Goal: Find specific page/section: Find specific page/section

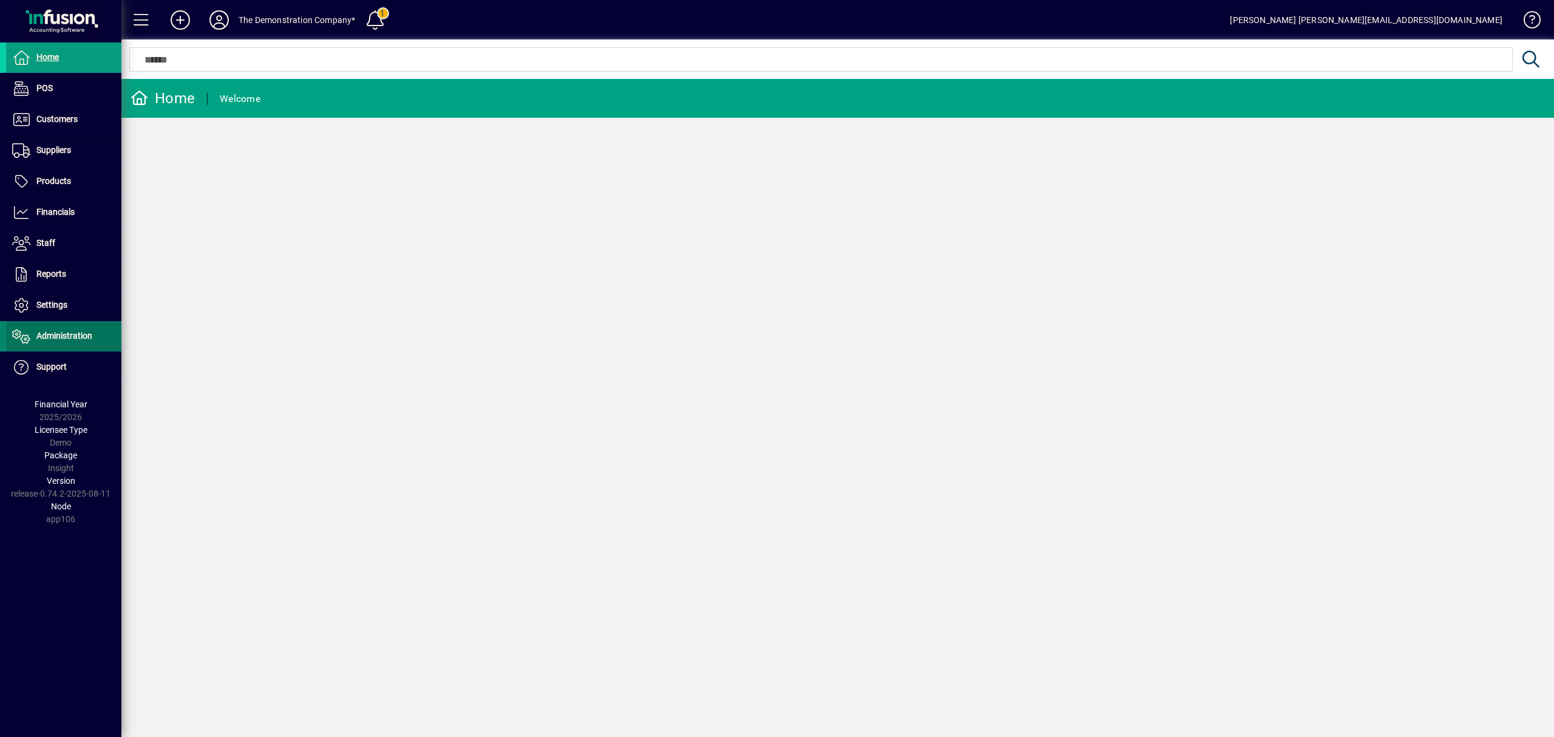
click at [64, 338] on span "Administration" at bounding box center [64, 336] width 56 height 10
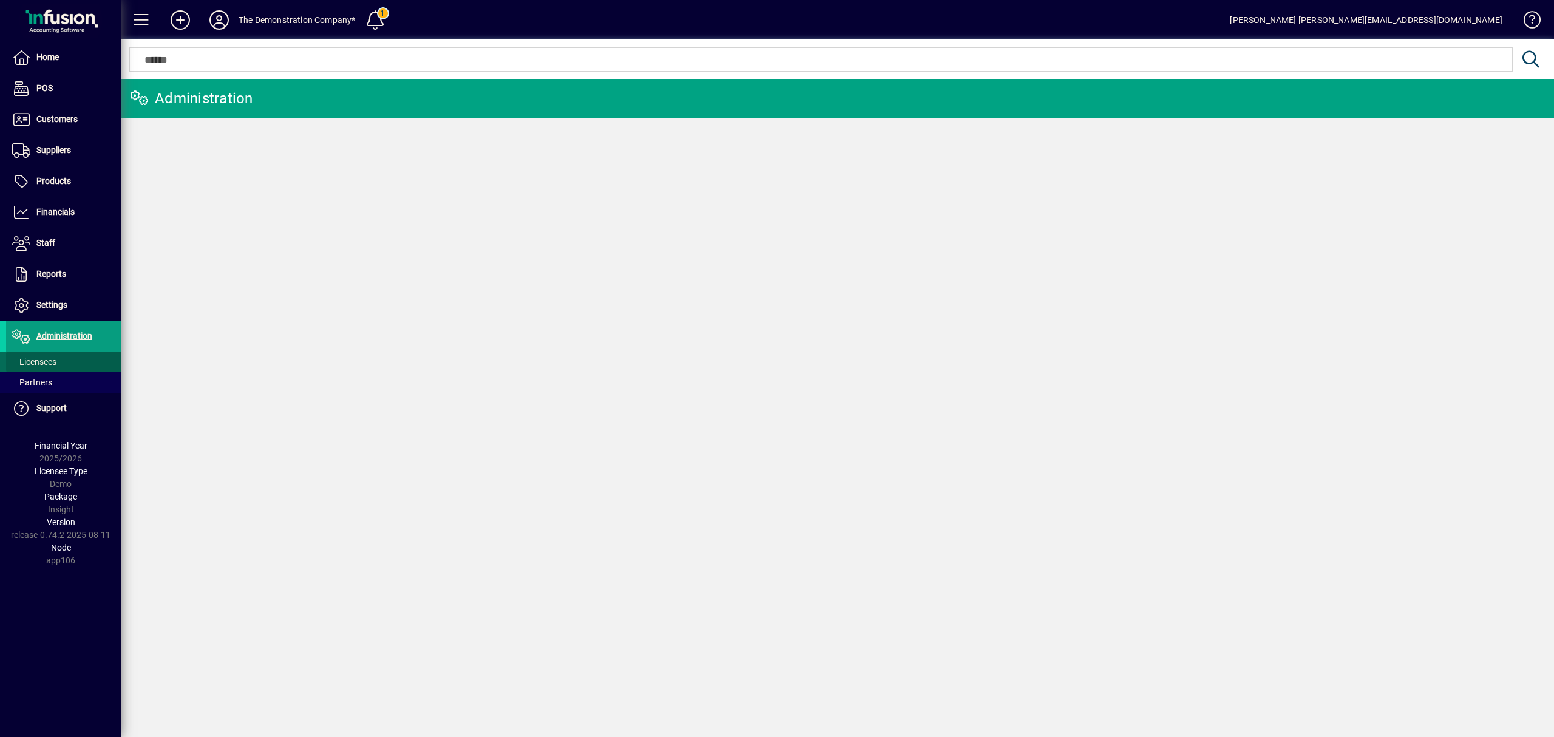
click at [56, 363] on span "Licensees" at bounding box center [34, 362] width 44 height 10
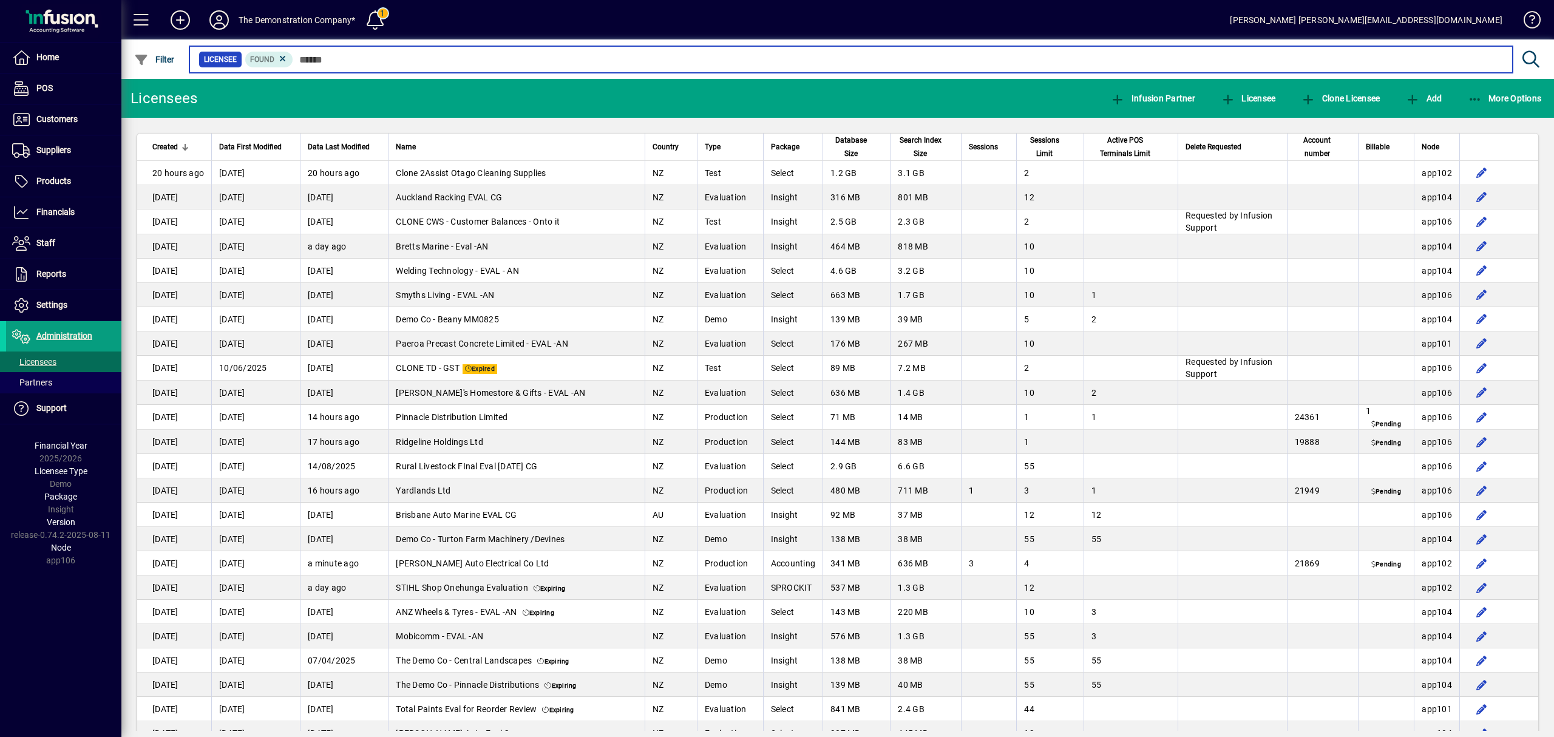
click at [321, 57] on input "text" at bounding box center [898, 59] width 1210 height 17
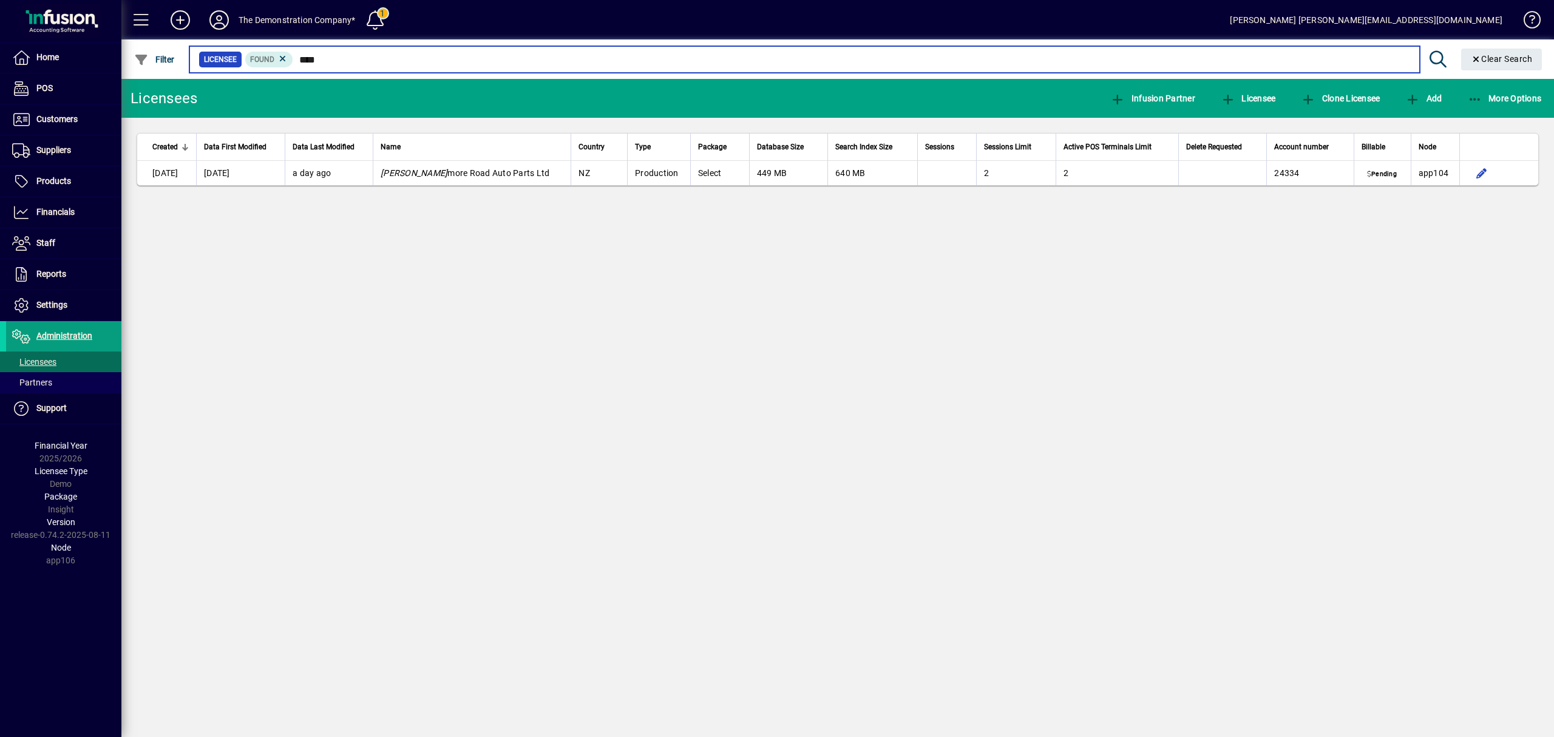
type input "****"
